Goal: Task Accomplishment & Management: Manage account settings

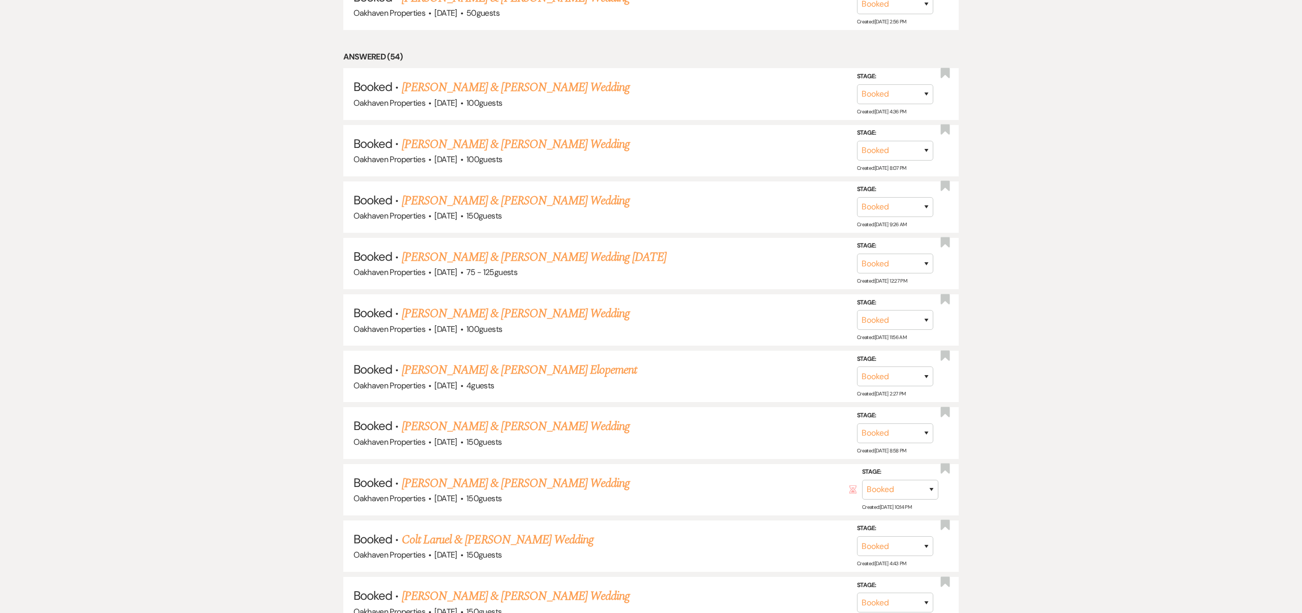
scroll to position [574, 0]
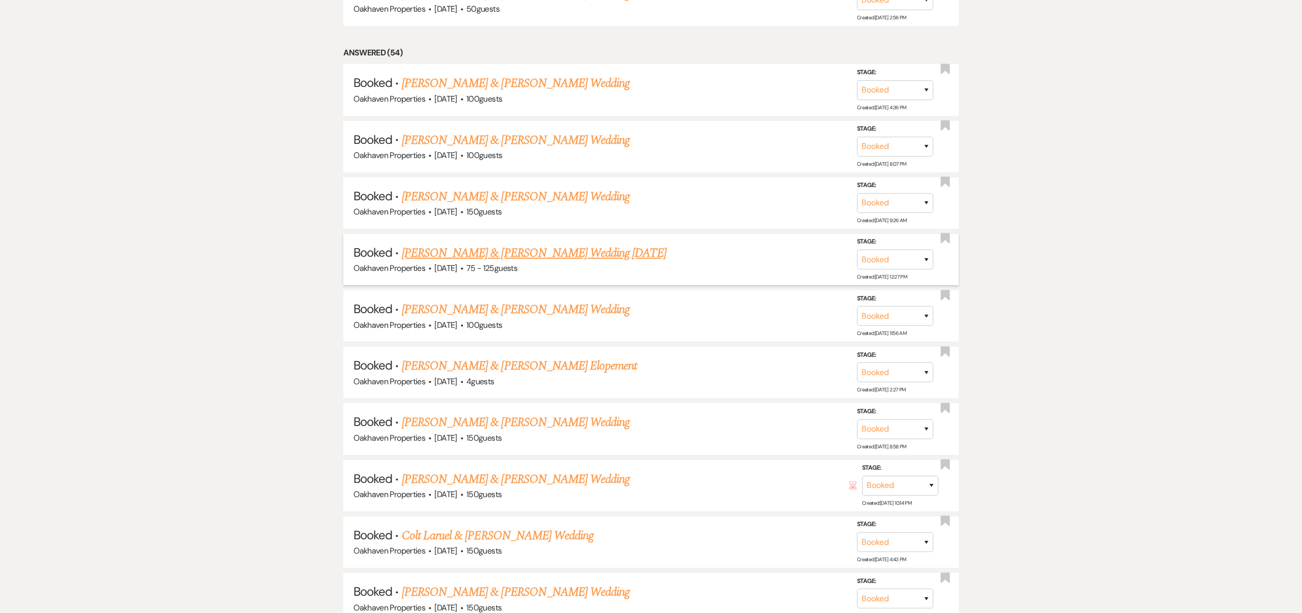
click at [594, 251] on link "[PERSON_NAME] & [PERSON_NAME] Wedding [DATE]" at bounding box center [534, 253] width 264 height 18
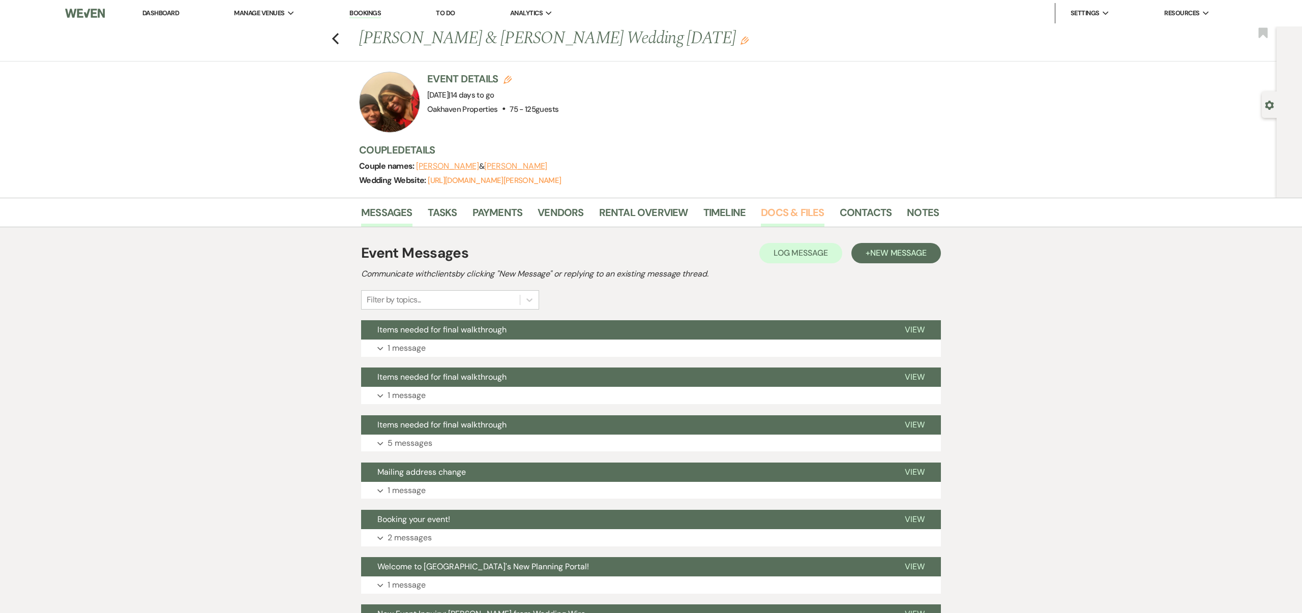
click at [784, 212] on link "Docs & Files" at bounding box center [792, 215] width 63 height 22
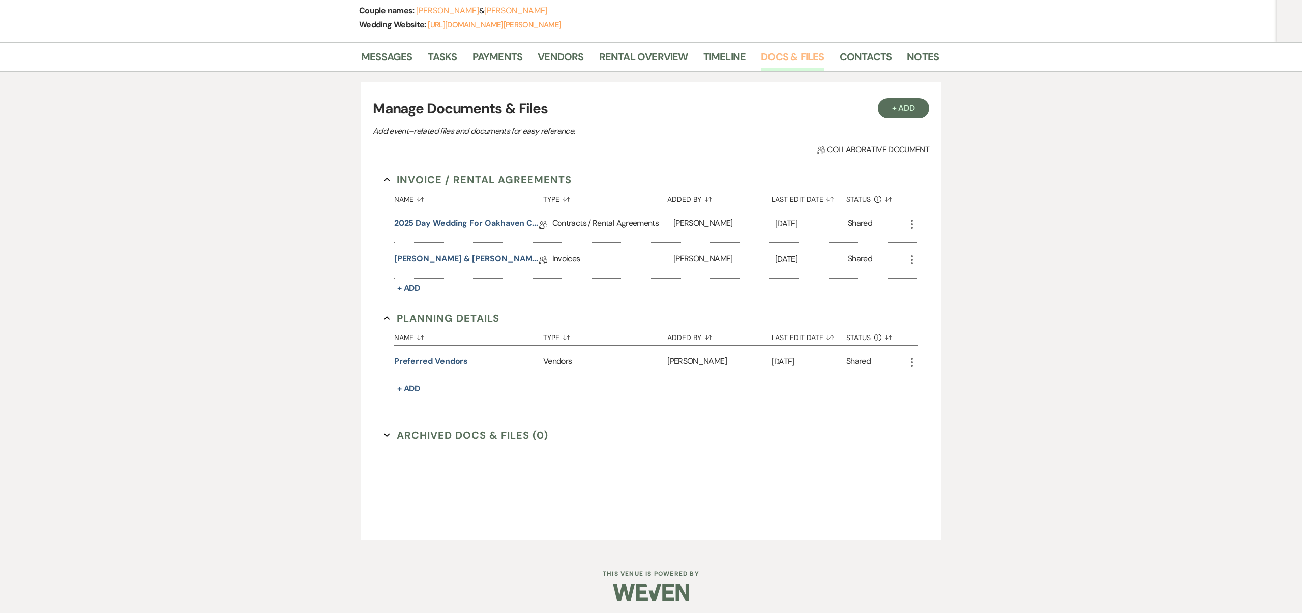
scroll to position [159, 0]
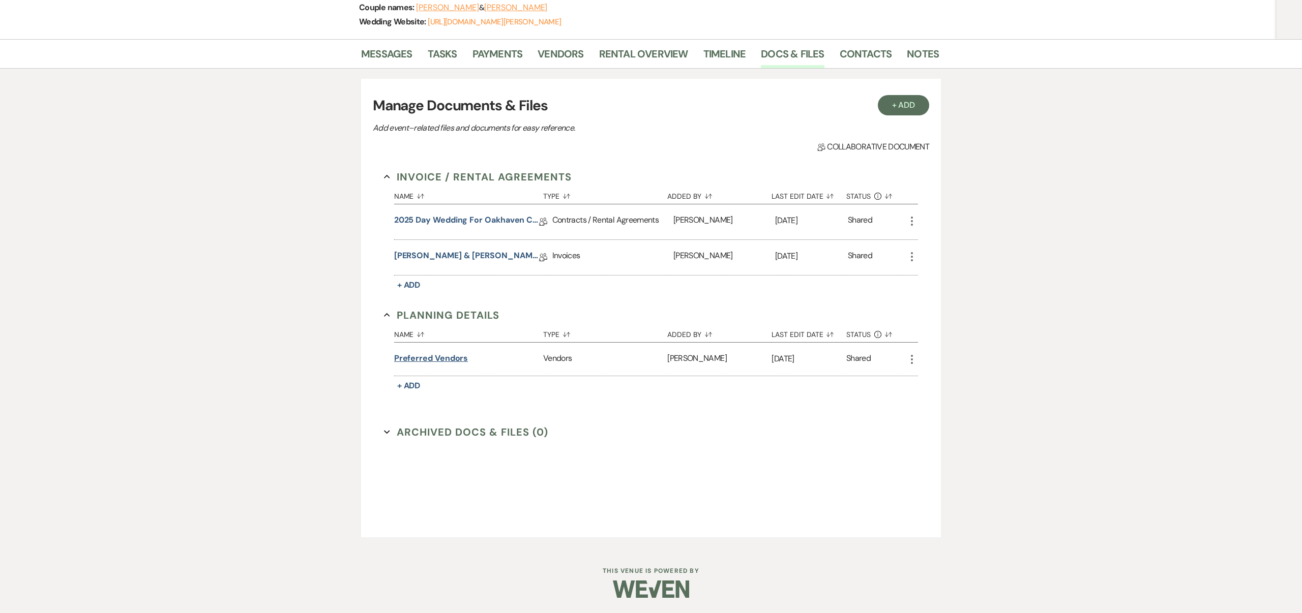
click at [458, 357] on button "preferred vendors" at bounding box center [431, 358] width 74 height 12
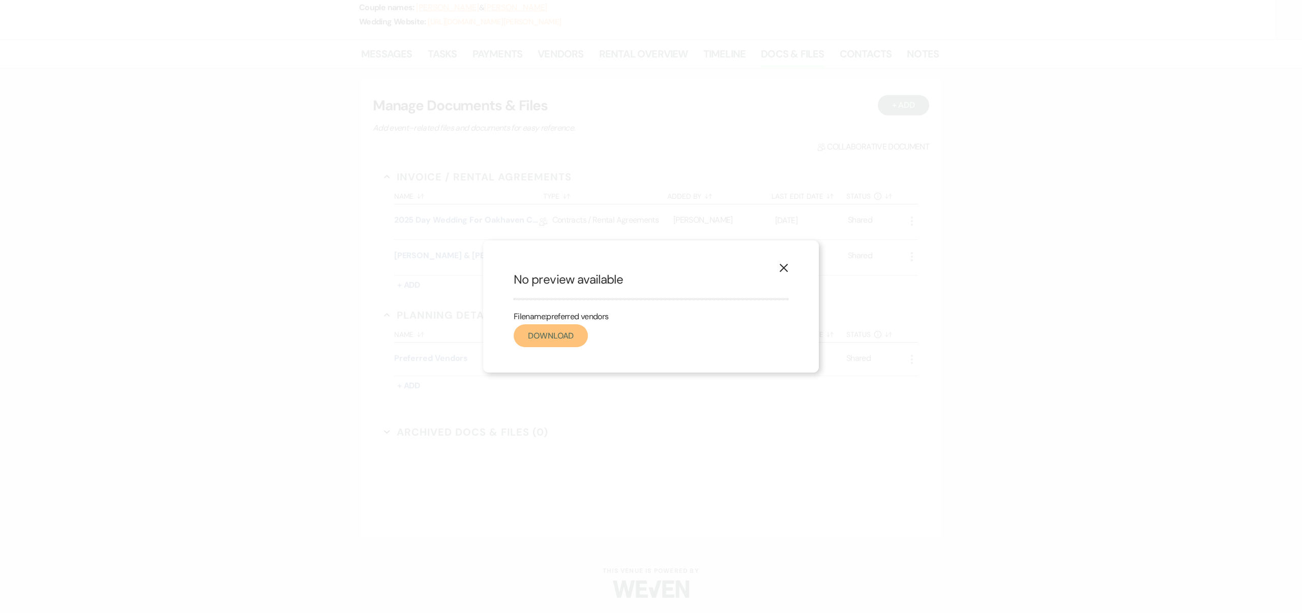
click at [544, 335] on link "Download" at bounding box center [551, 335] width 74 height 23
click at [783, 267] on use "button" at bounding box center [784, 268] width 8 height 8
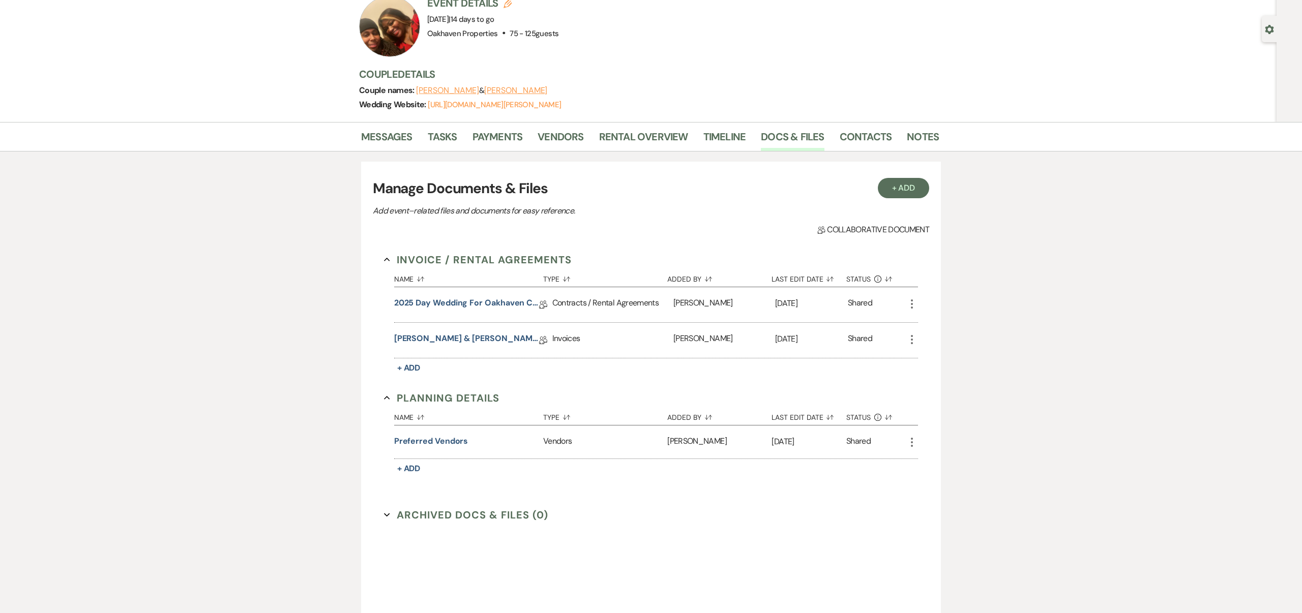
scroll to position [0, 0]
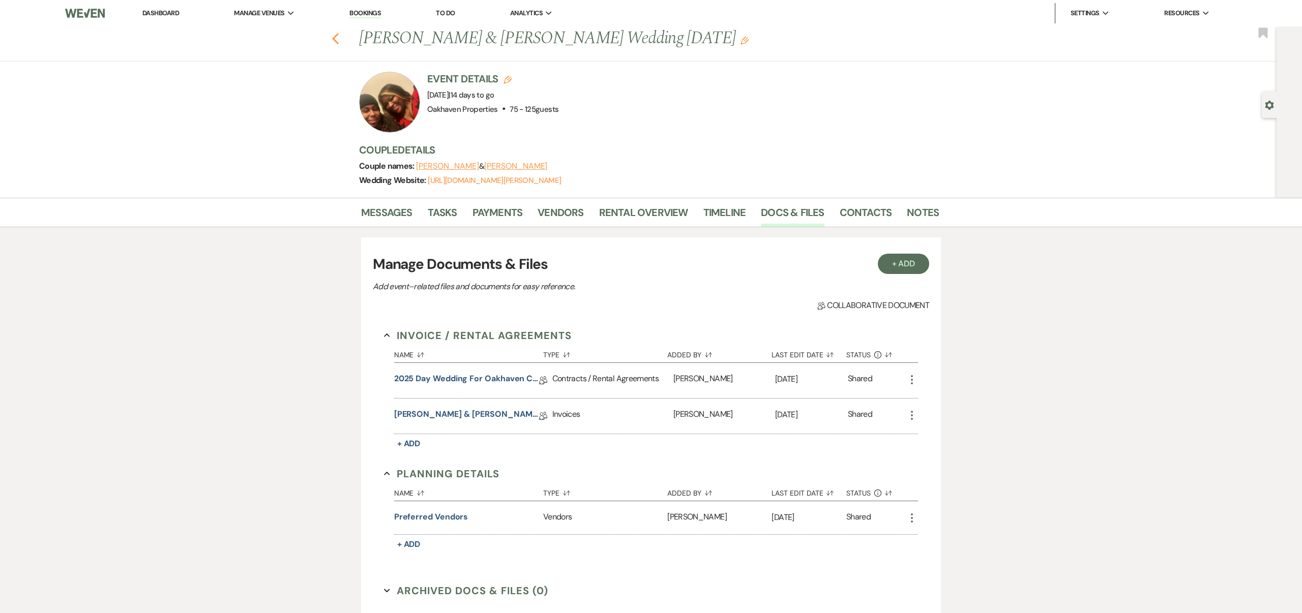
click at [333, 38] on use "button" at bounding box center [335, 38] width 7 height 11
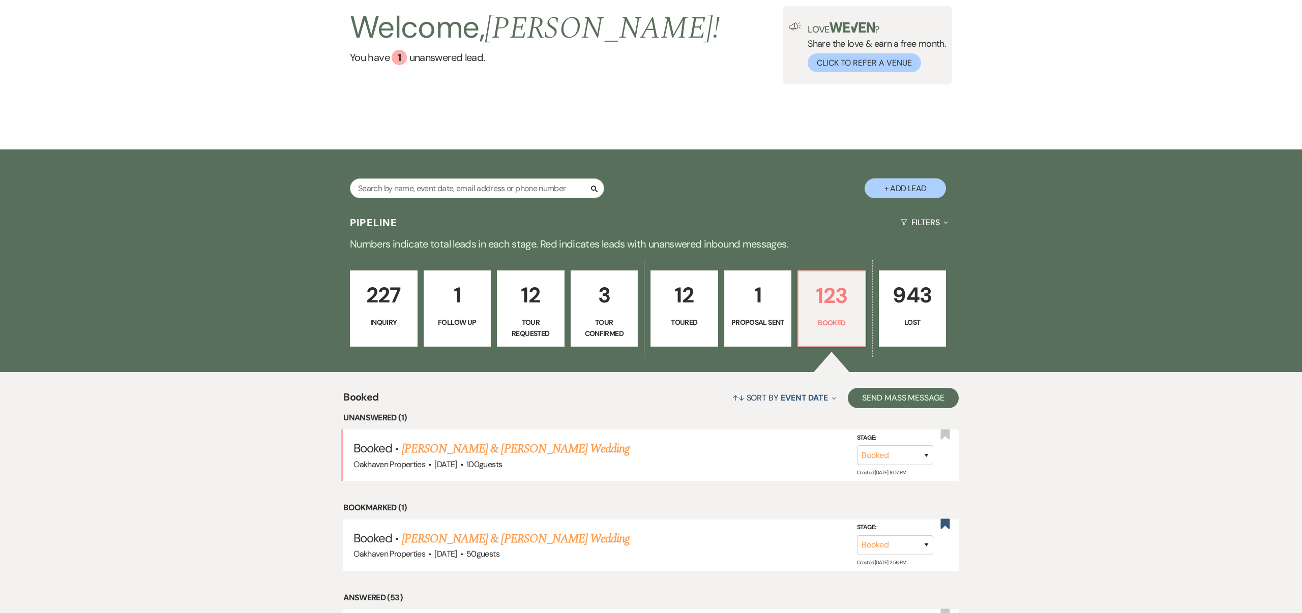
scroll to position [87, 0]
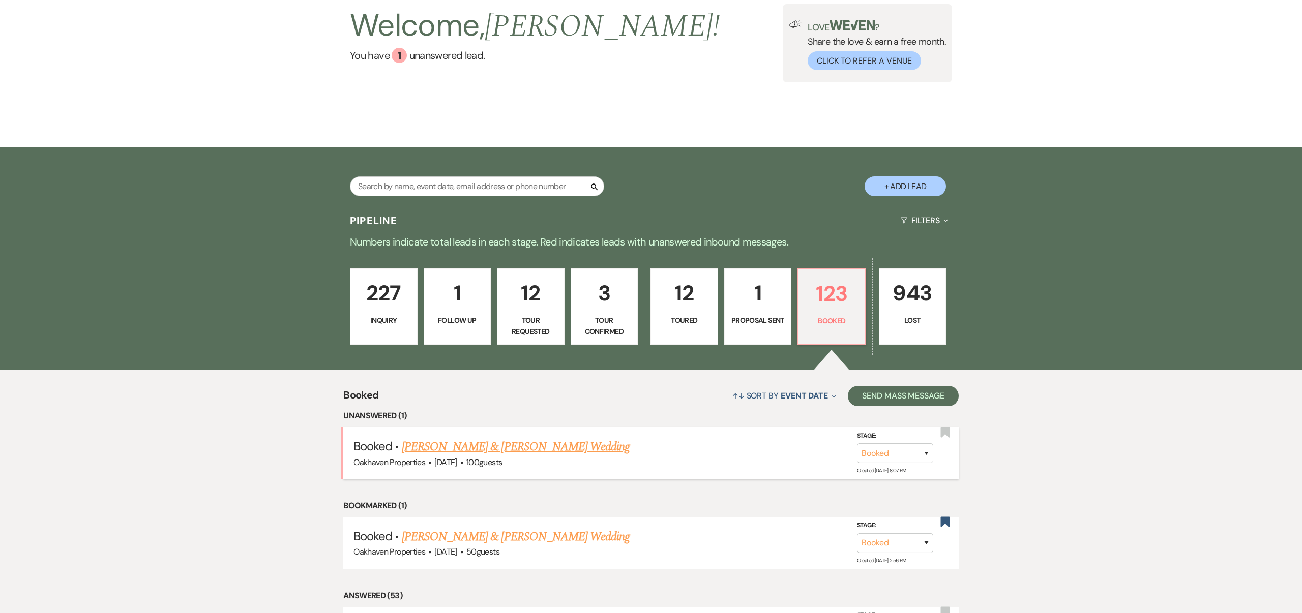
click at [576, 447] on link "[PERSON_NAME] & [PERSON_NAME] Wedding" at bounding box center [516, 447] width 228 height 18
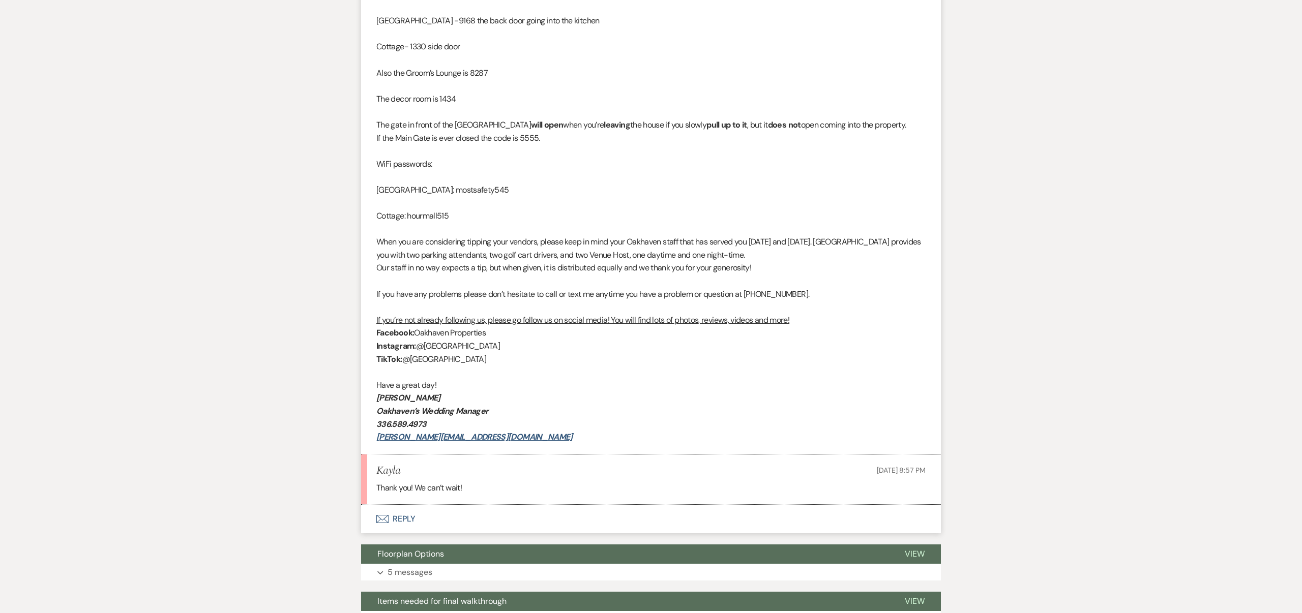
scroll to position [711, 0]
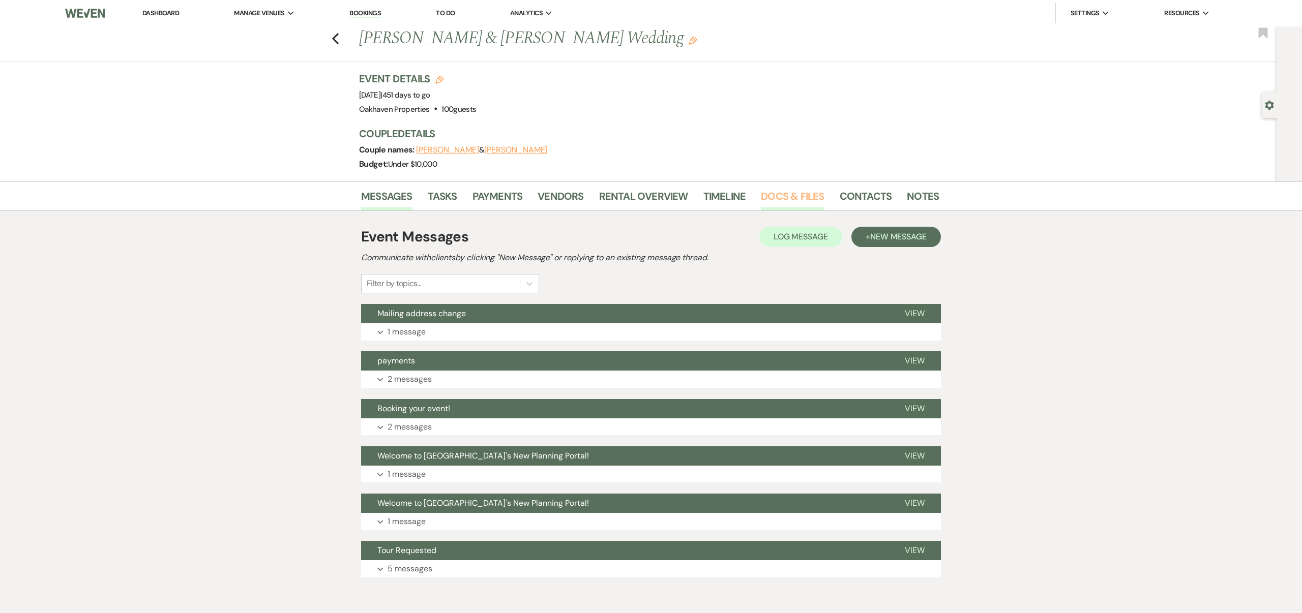
click at [768, 195] on link "Docs & Files" at bounding box center [792, 199] width 63 height 22
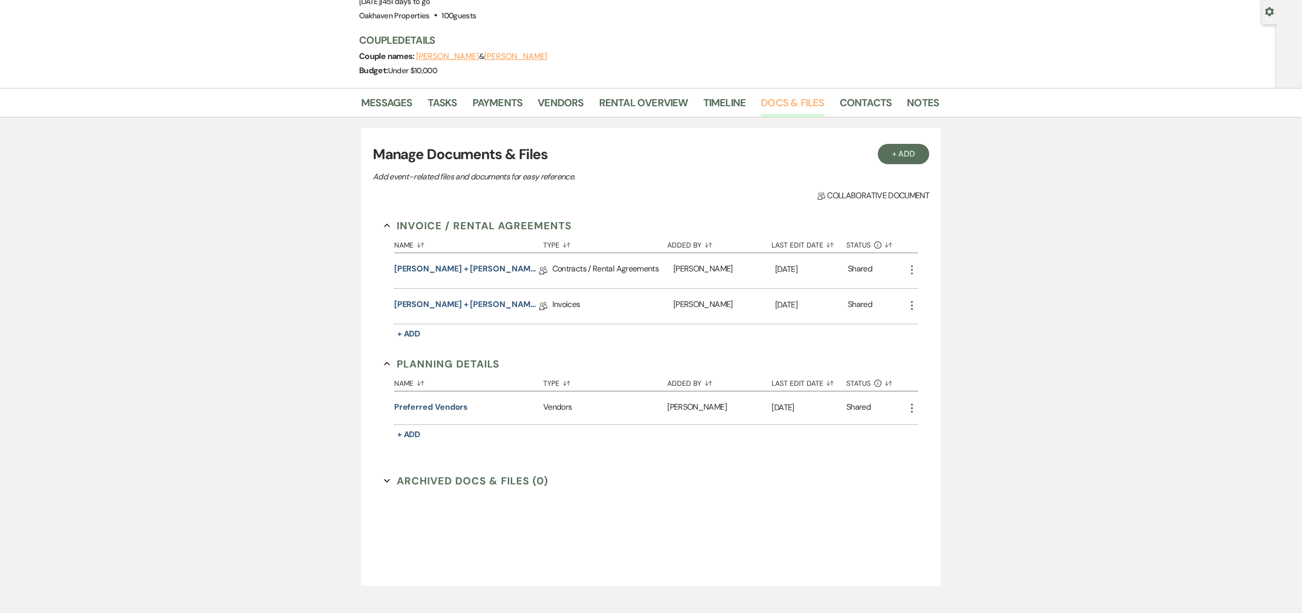
scroll to position [120, 0]
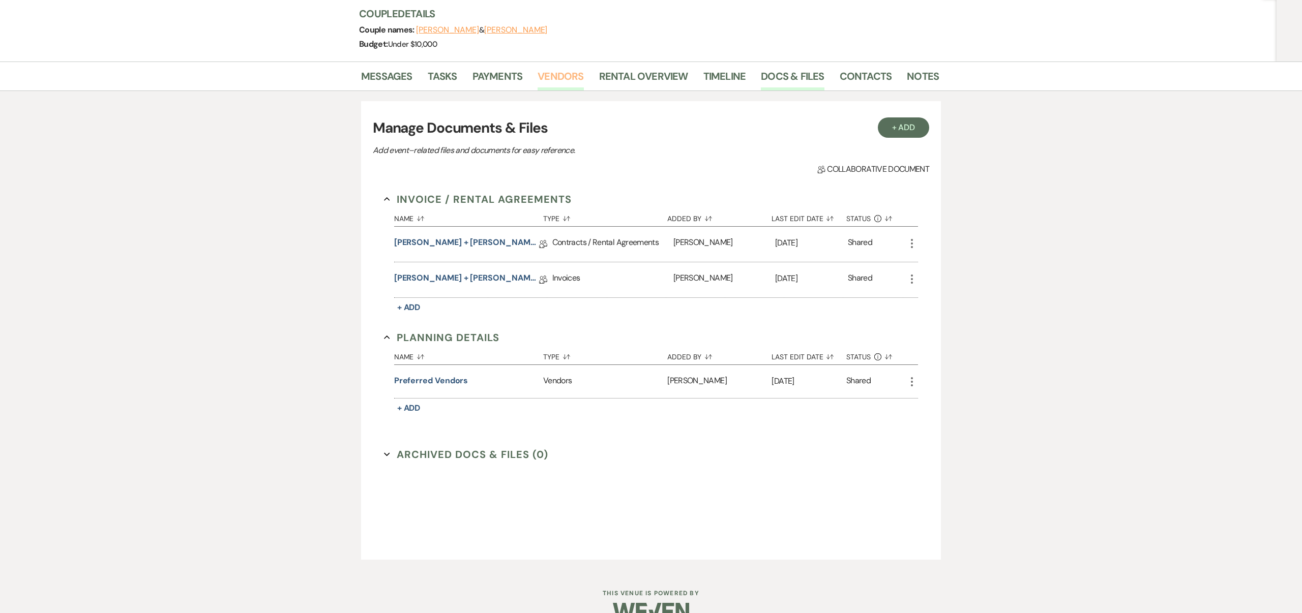
click at [567, 76] on link "Vendors" at bounding box center [561, 79] width 46 height 22
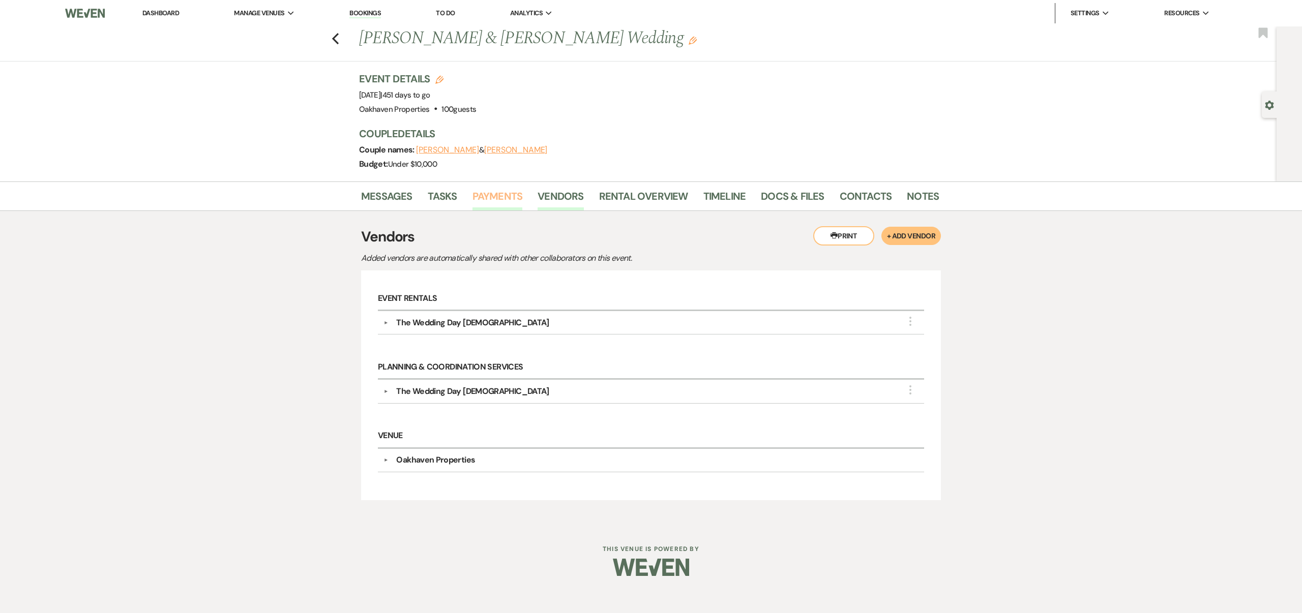
click at [512, 195] on link "Payments" at bounding box center [497, 199] width 50 height 22
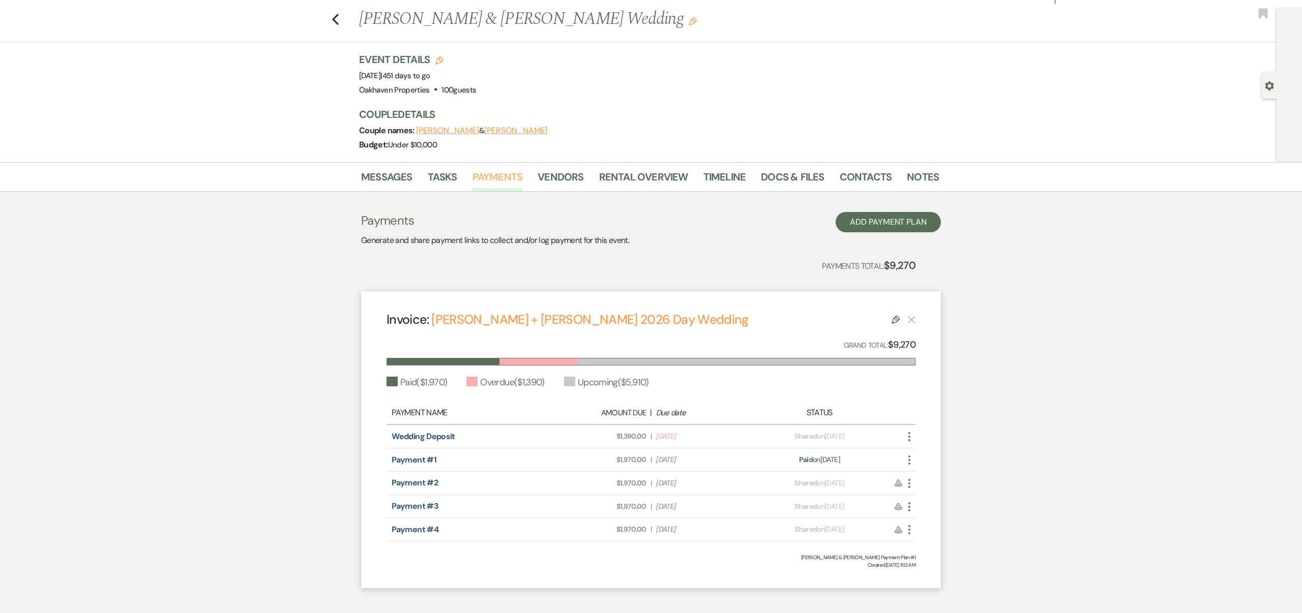
scroll to position [13, 0]
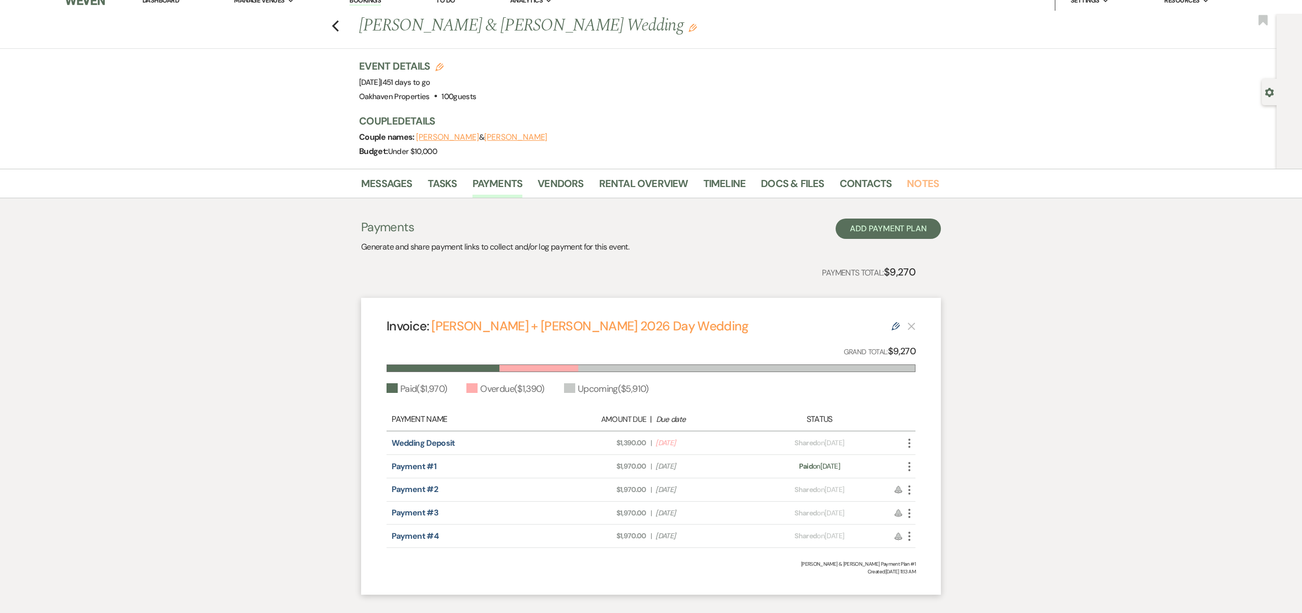
click at [921, 182] on link "Notes" at bounding box center [923, 186] width 32 height 22
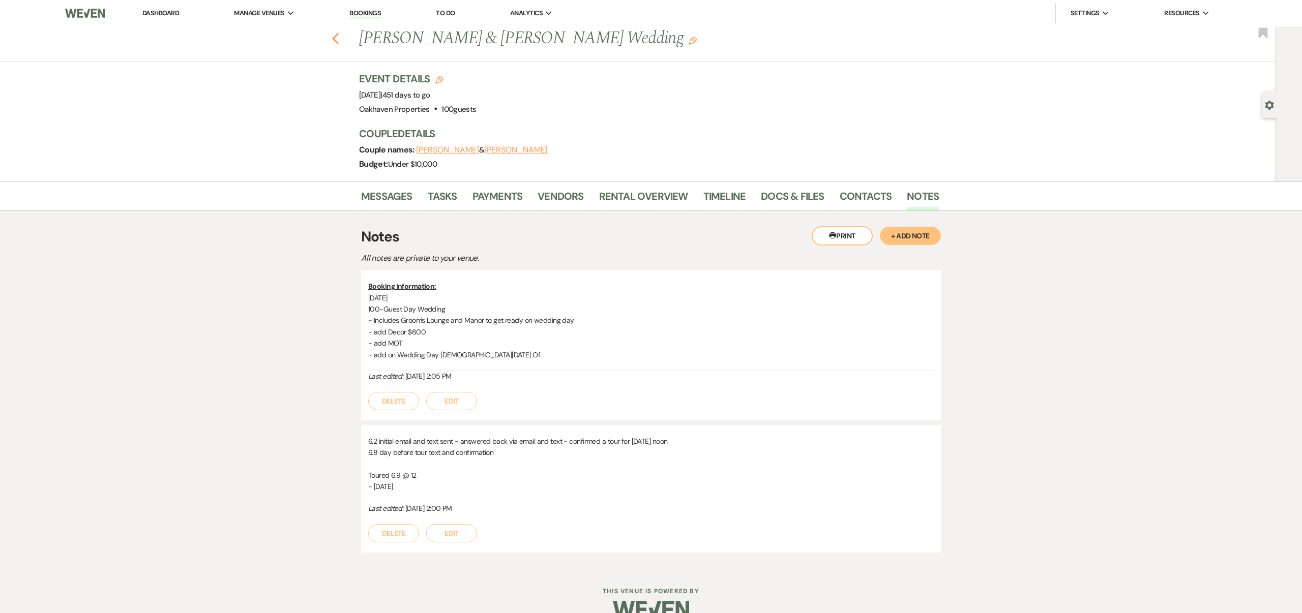
click at [334, 39] on use "button" at bounding box center [335, 38] width 7 height 11
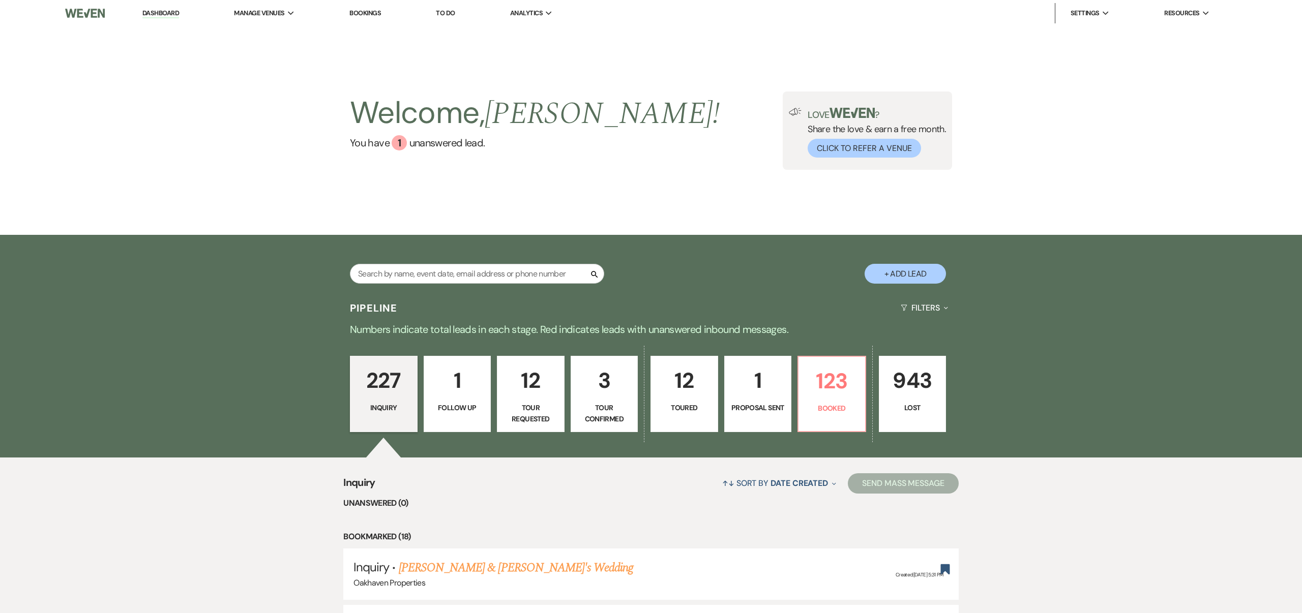
click at [825, 265] on div "Search + Add Lead" at bounding box center [651, 266] width 732 height 52
click at [831, 258] on div "Search + Add Lead" at bounding box center [651, 266] width 732 height 52
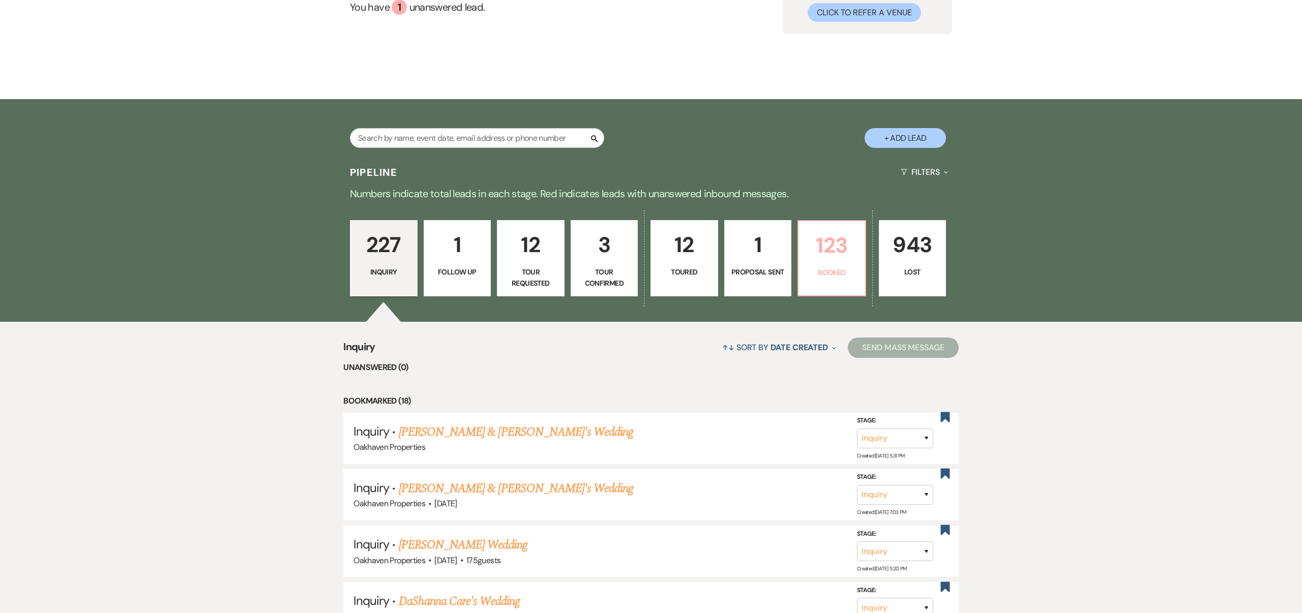
click at [834, 268] on p "Booked" at bounding box center [832, 272] width 54 height 11
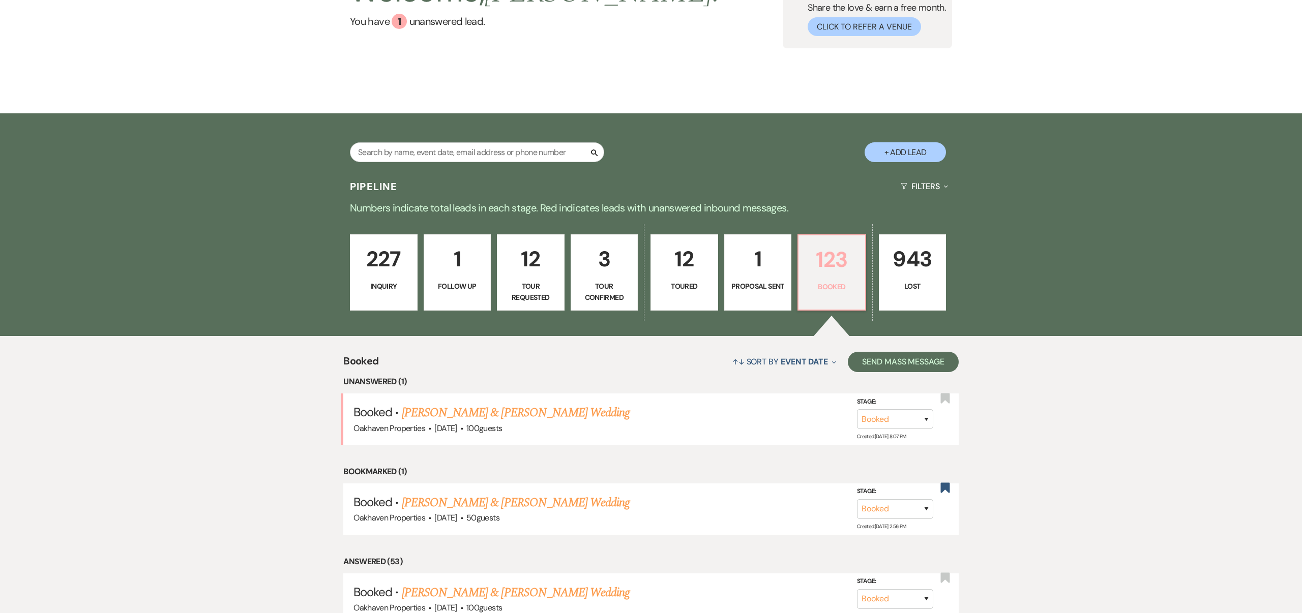
scroll to position [157, 0]
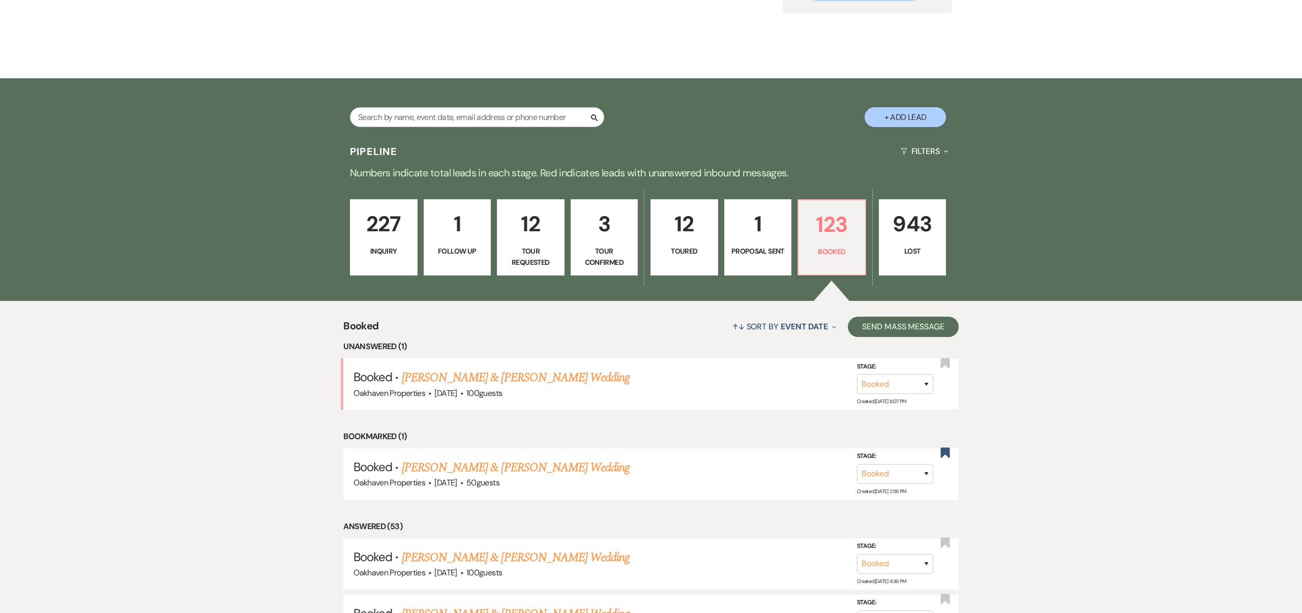
click at [585, 377] on link "[PERSON_NAME] & [PERSON_NAME] Wedding" at bounding box center [516, 378] width 228 height 18
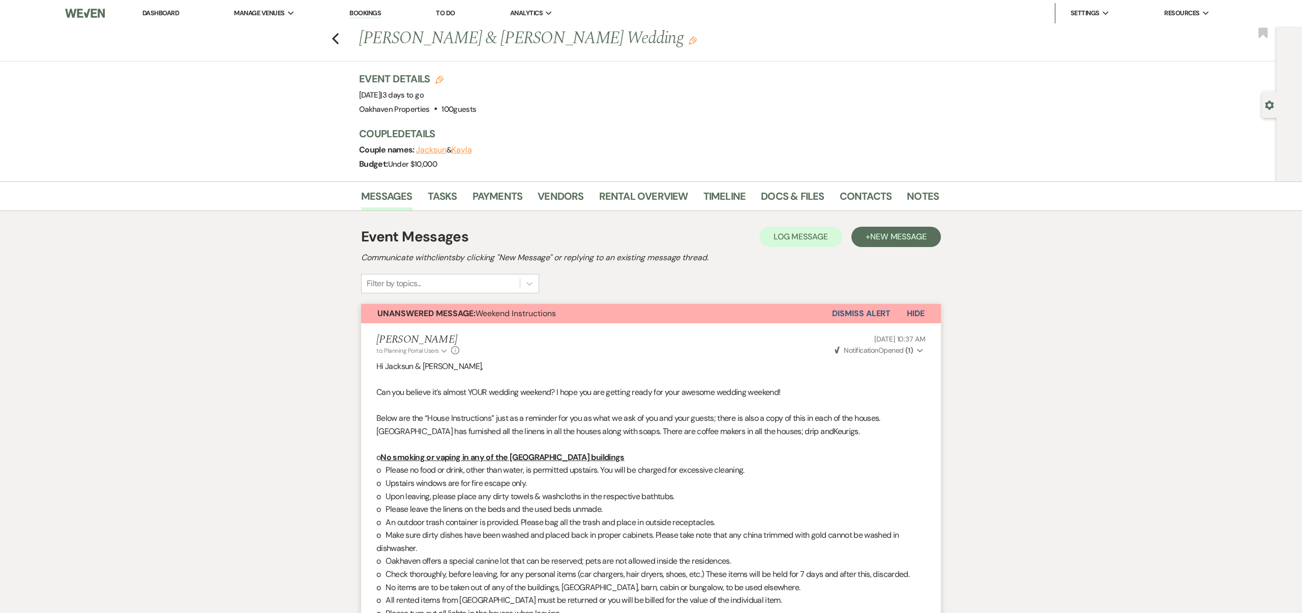
click at [850, 312] on button "Dismiss Alert" at bounding box center [861, 313] width 58 height 19
